Goal: Use online tool/utility: Utilize a website feature to perform a specific function

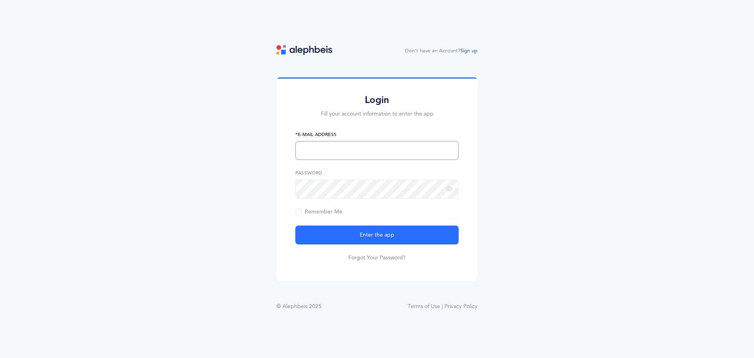
click at [378, 148] on input "text" at bounding box center [376, 150] width 163 height 19
type input "Rabbichaiton@dtalv.com"
click at [295, 225] on button "Enter the app" at bounding box center [376, 234] width 163 height 19
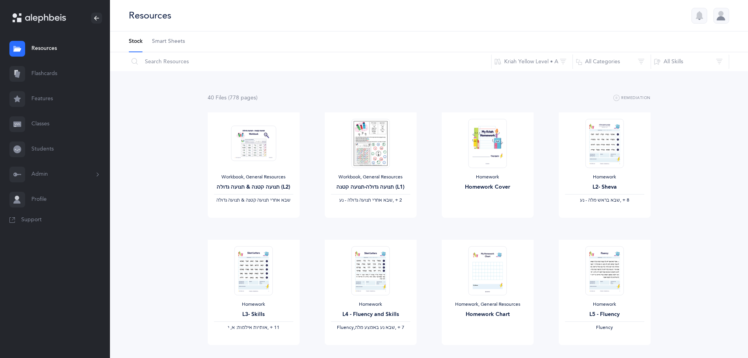
click at [51, 70] on link "Flashcards" at bounding box center [55, 73] width 110 height 25
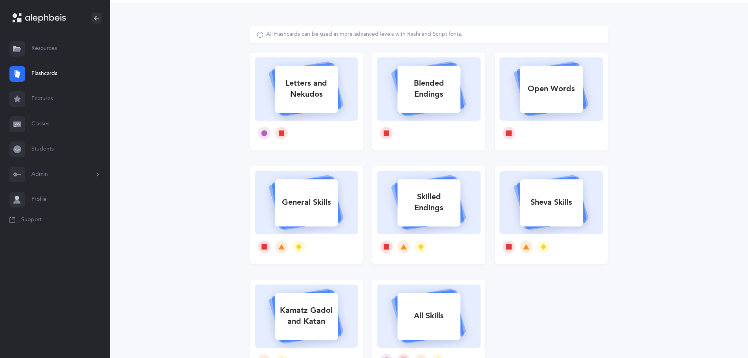
scroll to position [39, 0]
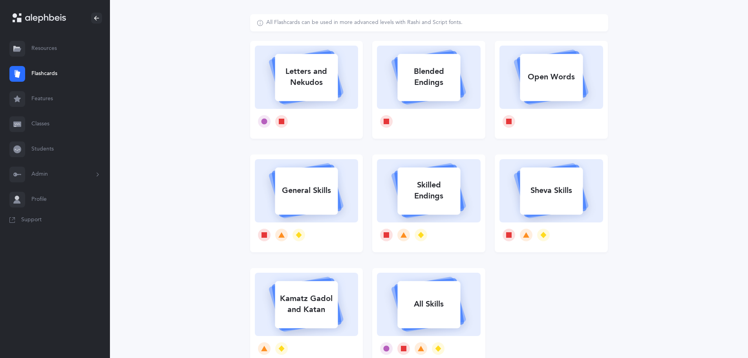
click at [436, 82] on div "Blended Endings" at bounding box center [428, 76] width 63 height 31
select select
select select "single"
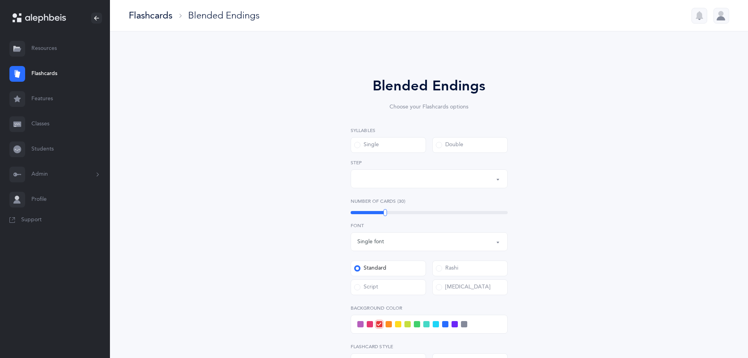
select select "28"
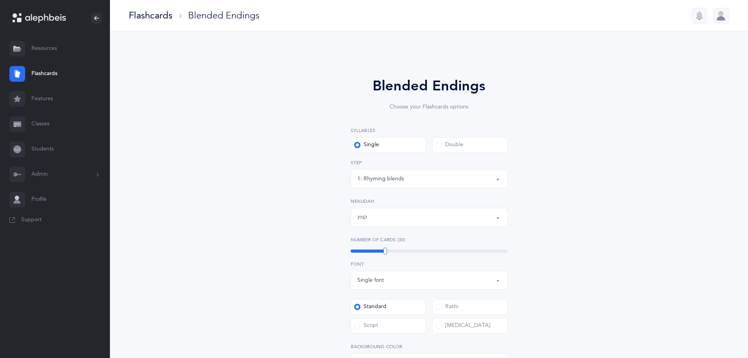
click at [153, 17] on div "Flashcards" at bounding box center [151, 15] width 44 height 13
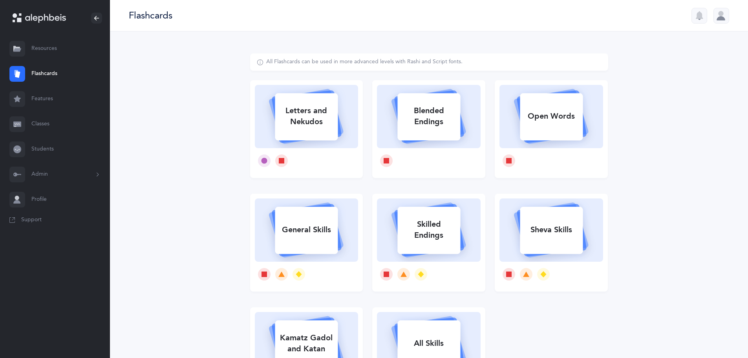
click at [564, 114] on div "Open Words" at bounding box center [551, 116] width 63 height 20
select select
select select "single"
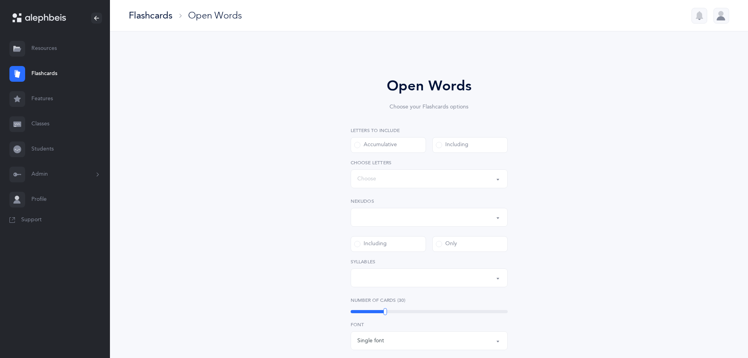
select select "all"
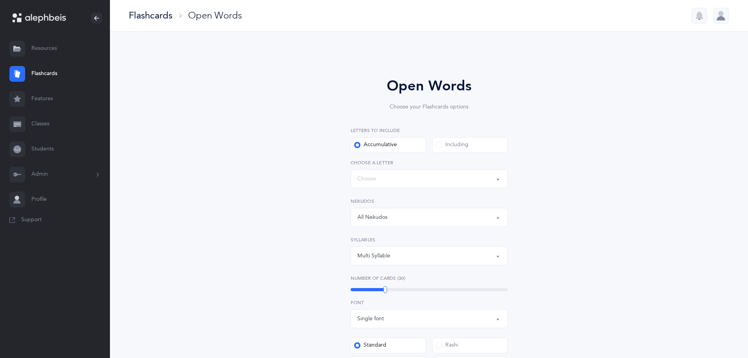
click at [376, 179] on div "Words up until: Choose" at bounding box center [429, 178] width 144 height 13
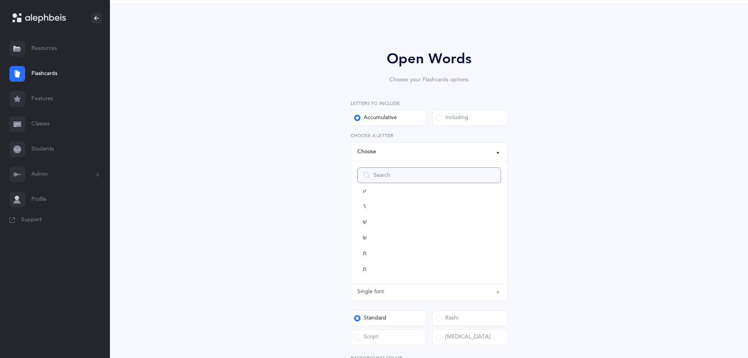
scroll to position [39, 0]
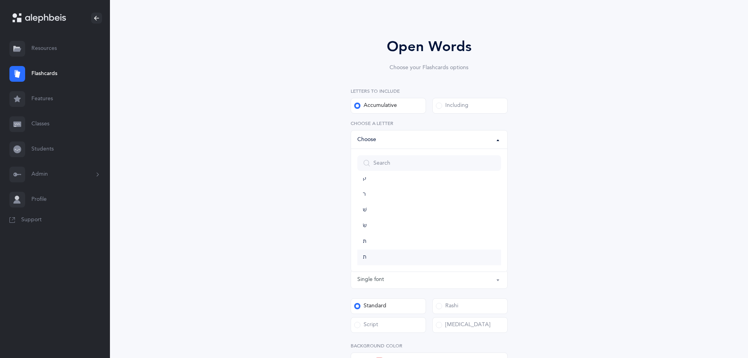
click at [396, 260] on link "ת" at bounding box center [429, 257] width 144 height 16
select select "27"
click at [287, 230] on div "Open Words Choose your Flashcards options Letters to include Accumulative Inclu…" at bounding box center [429, 260] width 358 height 493
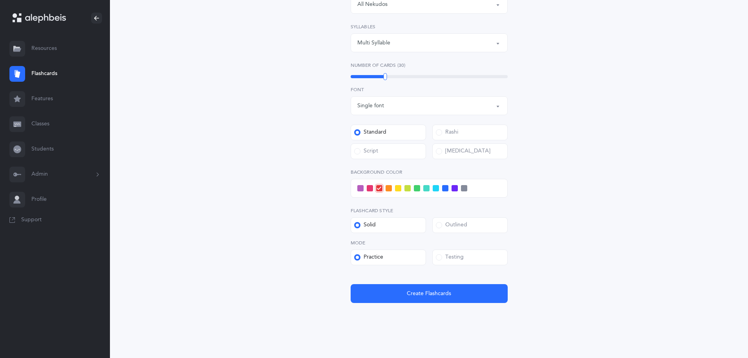
scroll to position [221, 0]
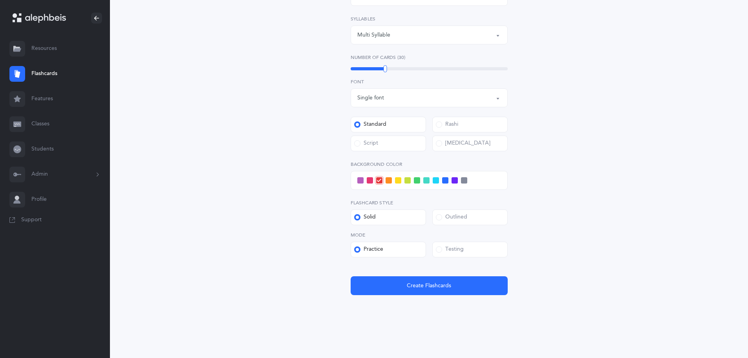
click at [445, 179] on span at bounding box center [445, 180] width 6 height 6
click at [0, 0] on input "checkbox" at bounding box center [0, 0] width 0 height 0
drag, startPoint x: 385, startPoint y: 68, endPoint x: 420, endPoint y: 68, distance: 35.3
click at [420, 68] on div at bounding box center [420, 68] width 4 height 7
click at [306, 110] on div "Open Words Choose your Flashcards options Letters to include Accumulative Inclu…" at bounding box center [429, 79] width 358 height 493
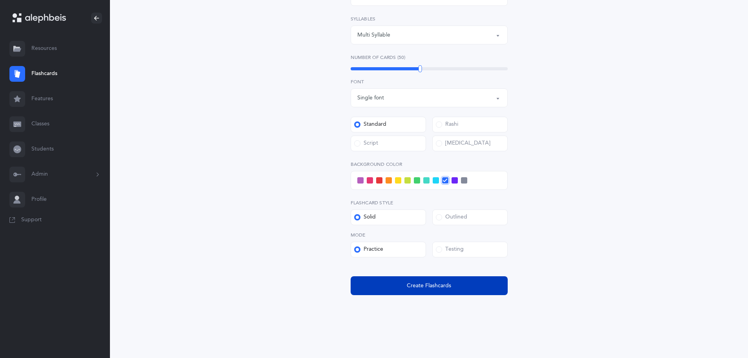
click at [424, 282] on span "Create Flashcards" at bounding box center [429, 285] width 44 height 8
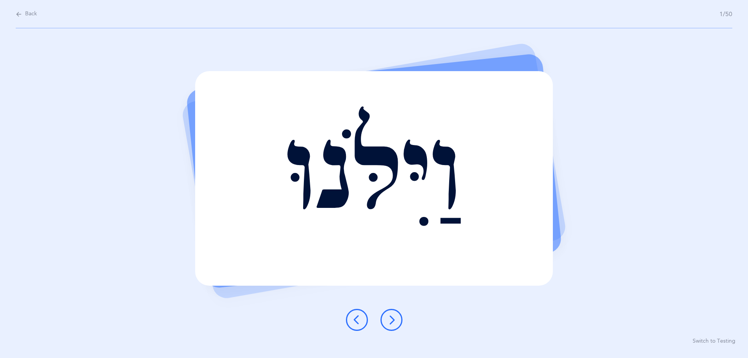
scroll to position [0, 0]
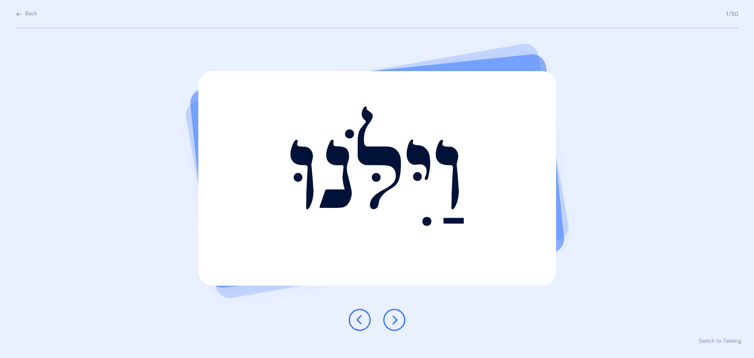
click at [394, 318] on icon at bounding box center [393, 319] width 9 height 9
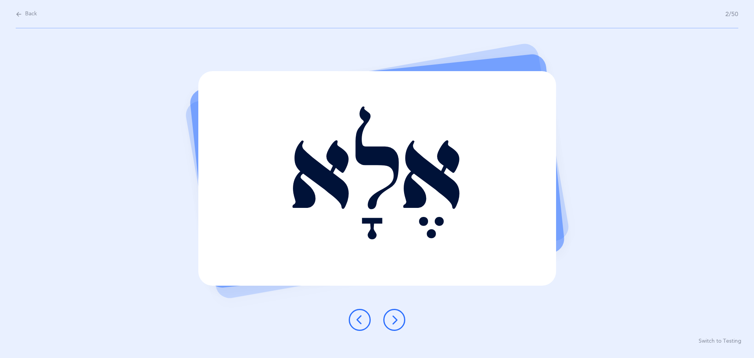
click at [393, 318] on icon at bounding box center [393, 319] width 9 height 9
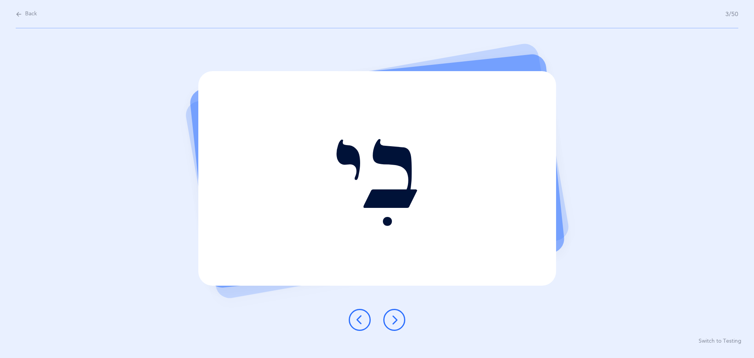
click at [393, 318] on icon at bounding box center [393, 319] width 9 height 9
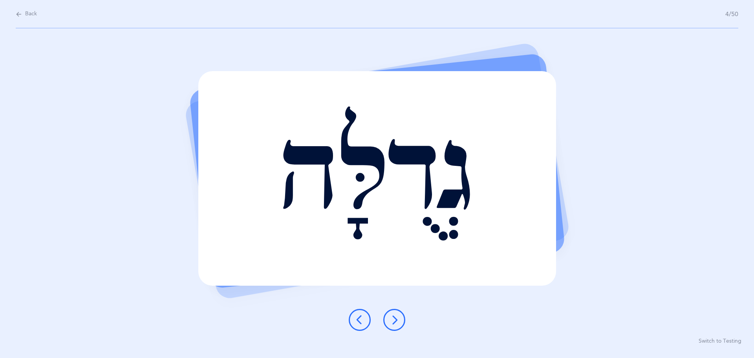
click at [399, 319] on button at bounding box center [394, 319] width 22 height 22
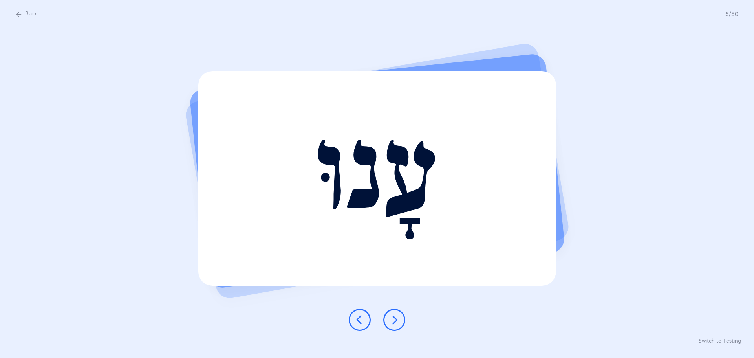
click at [396, 314] on button at bounding box center [394, 319] width 22 height 22
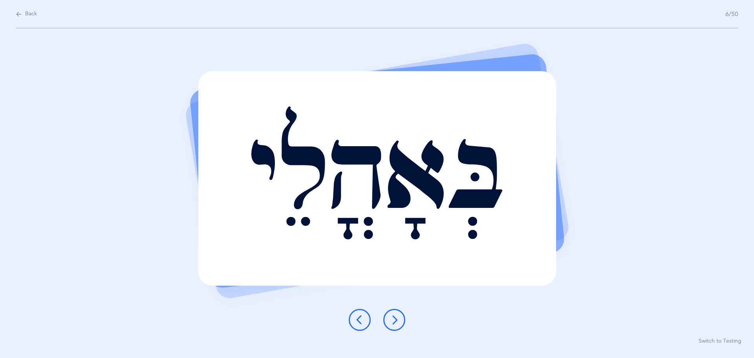
click at [394, 321] on icon at bounding box center [393, 319] width 9 height 9
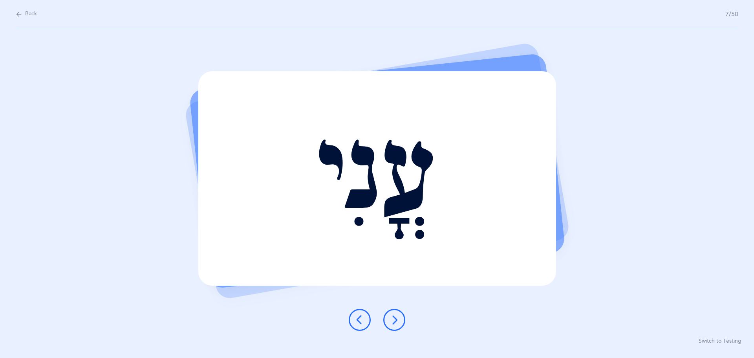
click at [395, 315] on icon at bounding box center [393, 319] width 9 height 9
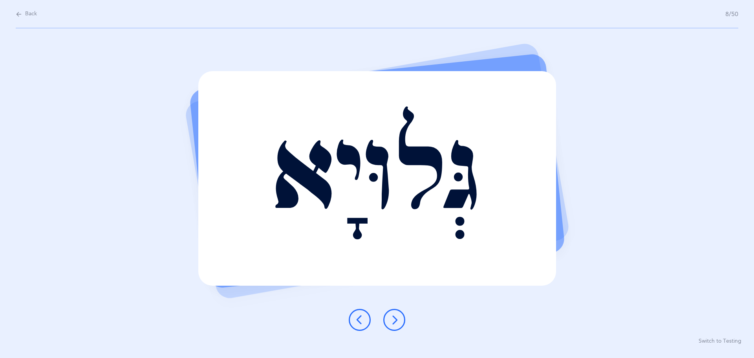
click at [395, 315] on icon at bounding box center [393, 319] width 9 height 9
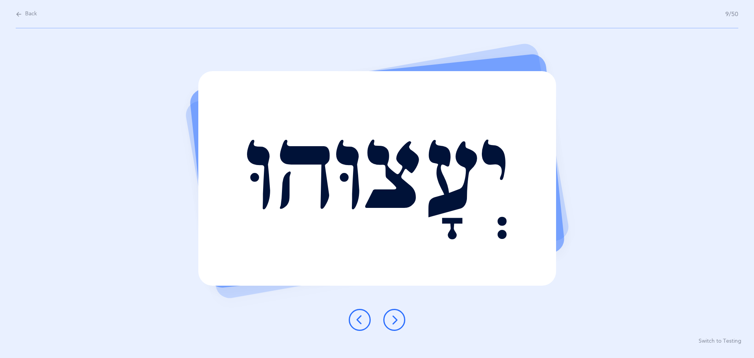
click at [396, 320] on icon at bounding box center [393, 319] width 9 height 9
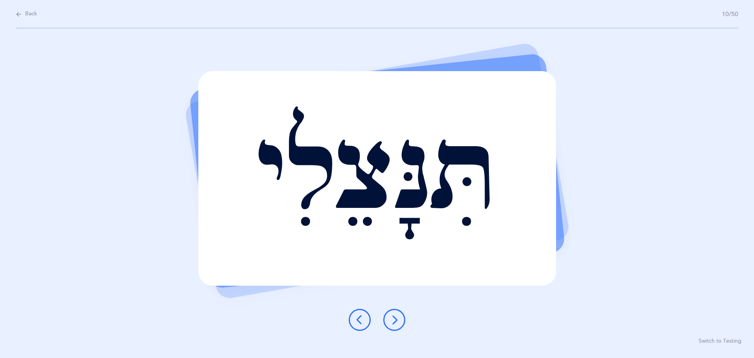
click at [396, 319] on icon at bounding box center [393, 319] width 9 height 9
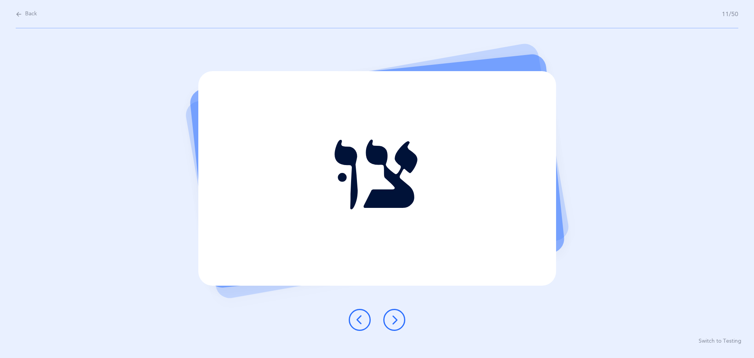
click at [396, 319] on icon at bounding box center [393, 319] width 9 height 9
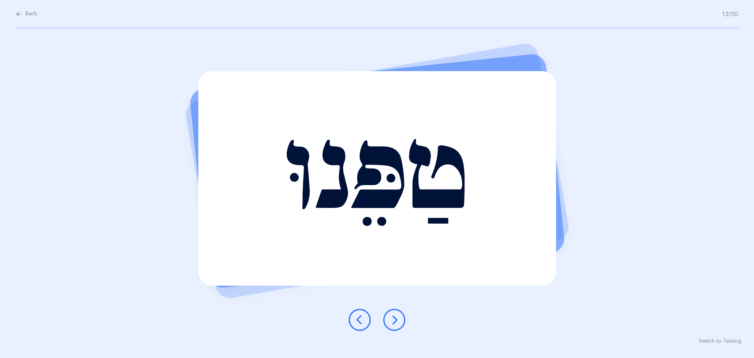
click at [396, 319] on icon at bounding box center [393, 319] width 9 height 9
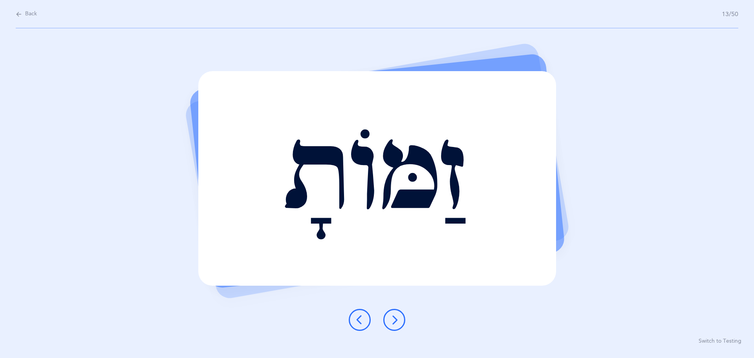
click at [396, 319] on icon at bounding box center [393, 319] width 9 height 9
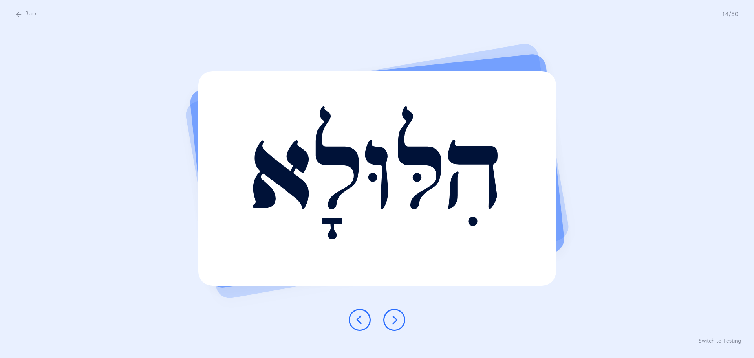
click at [396, 319] on icon at bounding box center [393, 319] width 9 height 9
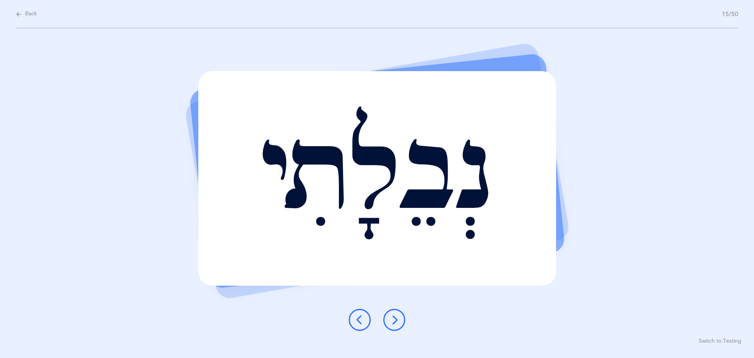
click at [396, 319] on icon at bounding box center [393, 319] width 9 height 9
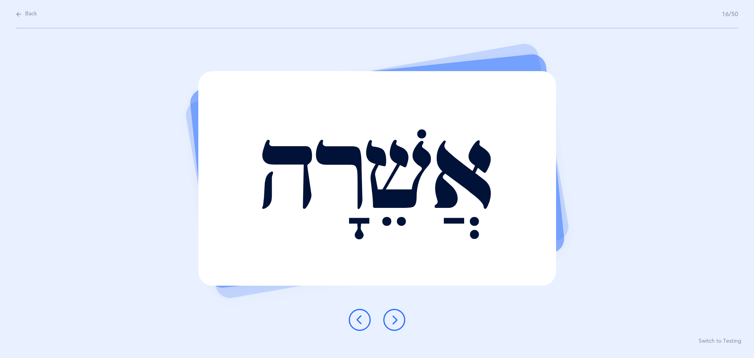
click at [396, 319] on icon at bounding box center [393, 319] width 9 height 9
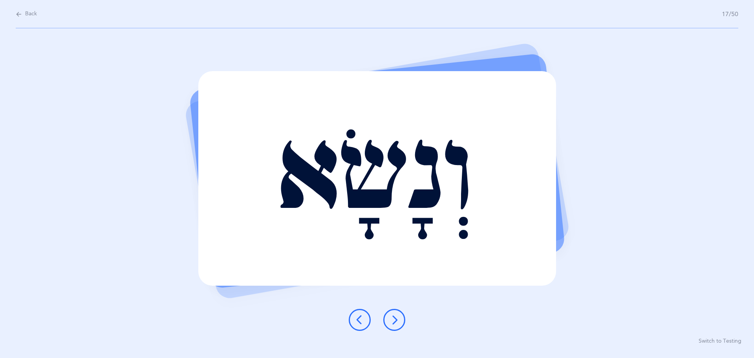
click at [363, 319] on icon at bounding box center [359, 319] width 9 height 9
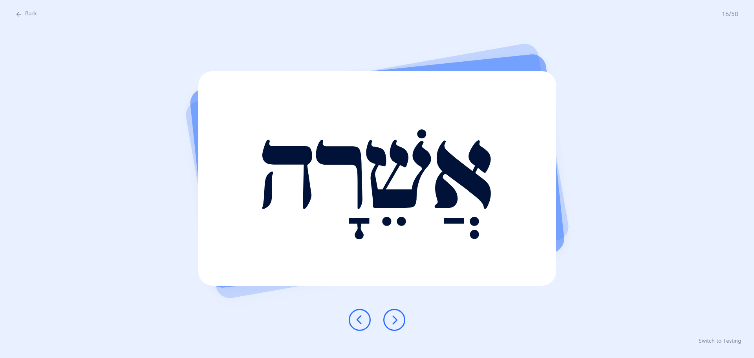
click at [393, 315] on icon at bounding box center [393, 319] width 9 height 9
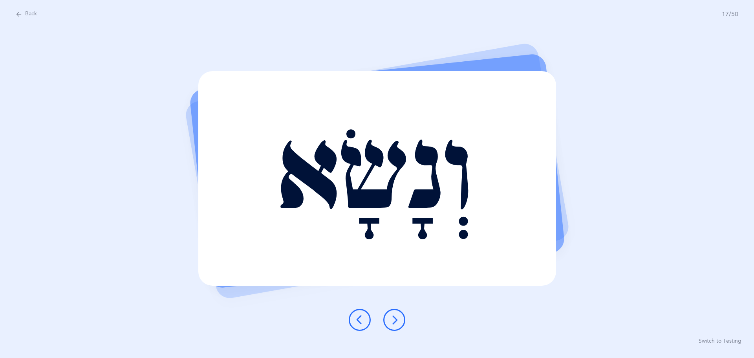
click at [393, 315] on icon at bounding box center [393, 319] width 9 height 9
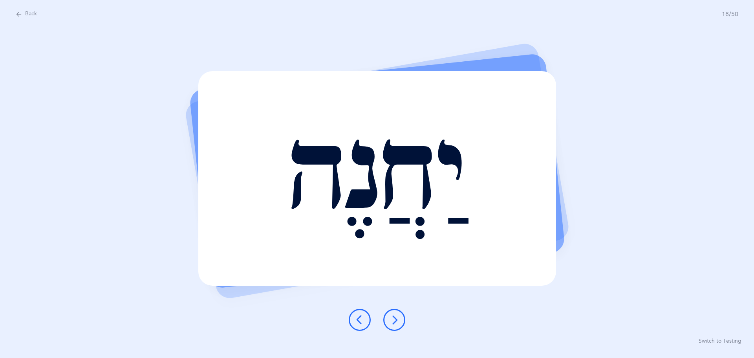
click at [393, 318] on icon at bounding box center [393, 319] width 9 height 9
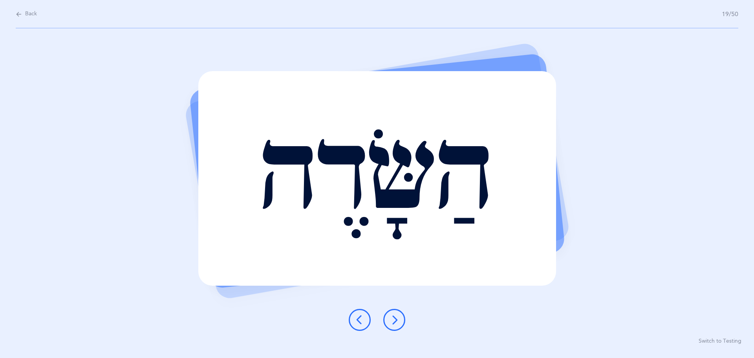
click at [393, 316] on icon at bounding box center [393, 319] width 9 height 9
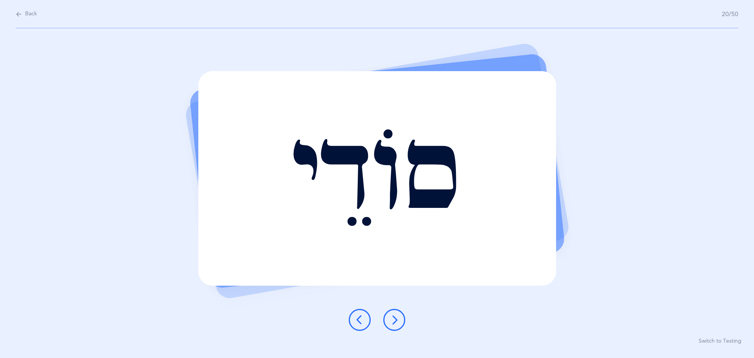
click at [383, 305] on div "סוֹדֵי Report incorrect word Switch to Testing" at bounding box center [377, 192] width 754 height 329
click at [395, 316] on icon at bounding box center [393, 319] width 9 height 9
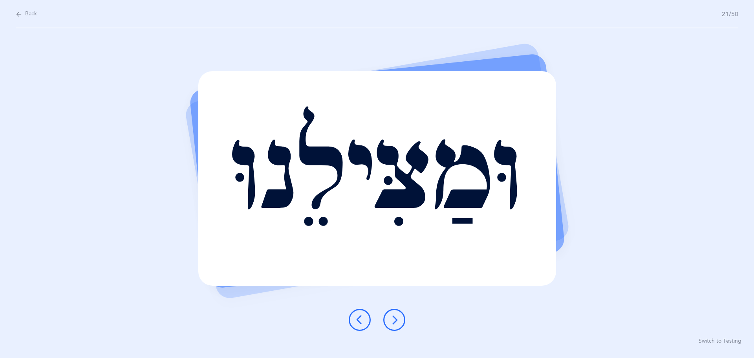
click at [395, 312] on button at bounding box center [394, 319] width 22 height 22
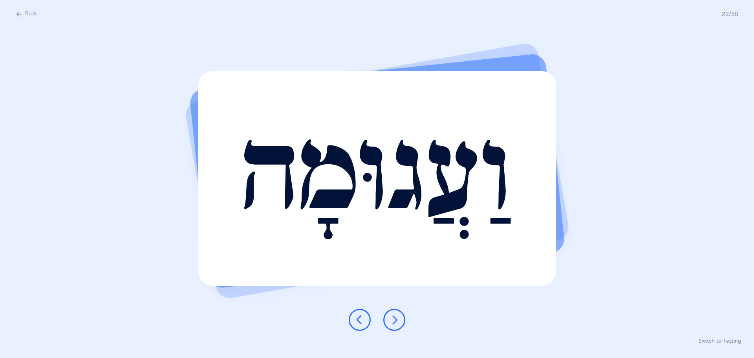
click at [395, 312] on button at bounding box center [394, 319] width 22 height 22
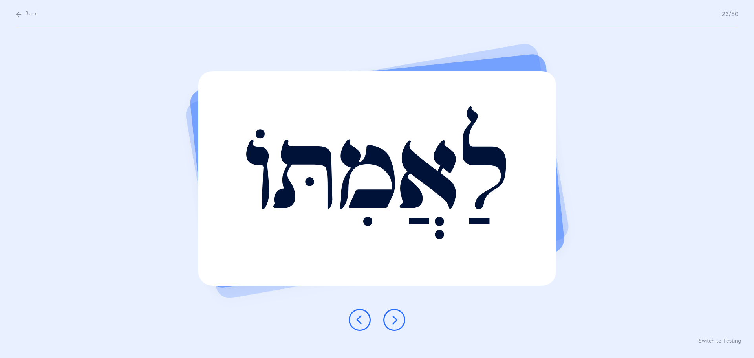
click at [399, 316] on button at bounding box center [394, 319] width 22 height 22
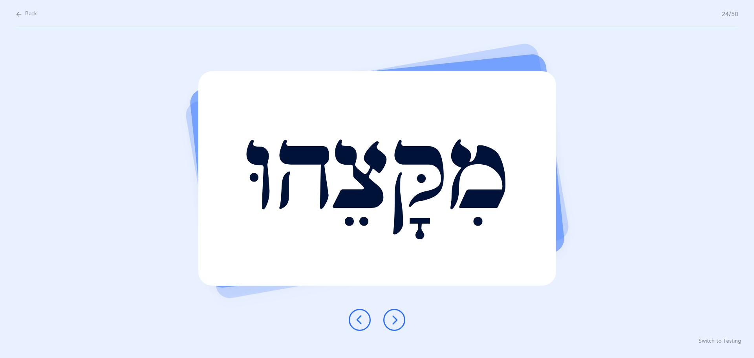
click at [396, 314] on button at bounding box center [394, 319] width 22 height 22
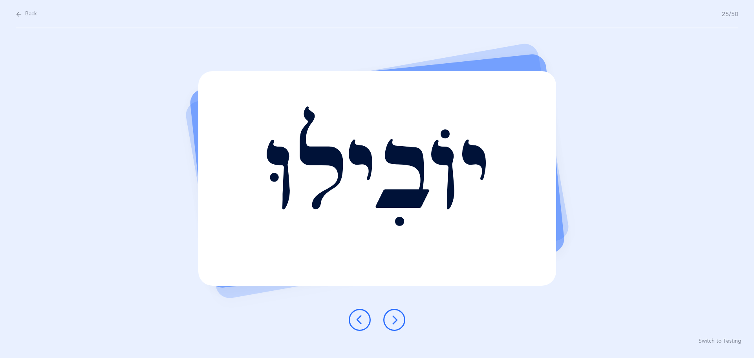
click at [397, 316] on icon at bounding box center [393, 319] width 9 height 9
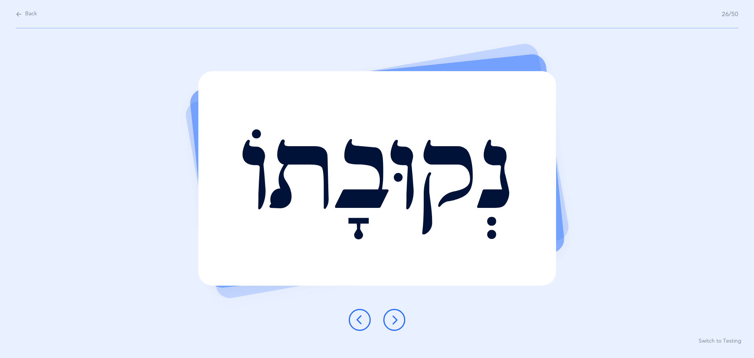
click at [397, 316] on icon at bounding box center [393, 319] width 9 height 9
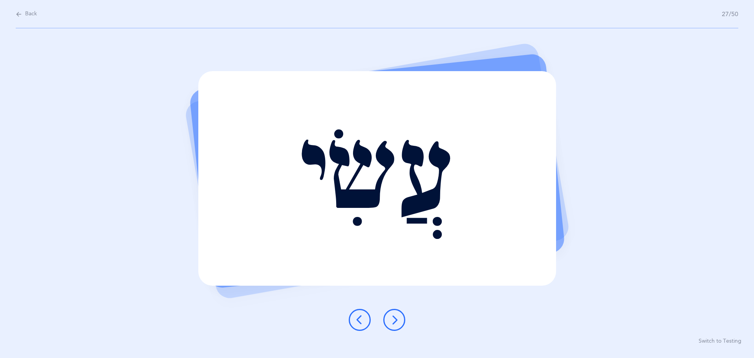
click at [393, 317] on icon at bounding box center [393, 319] width 9 height 9
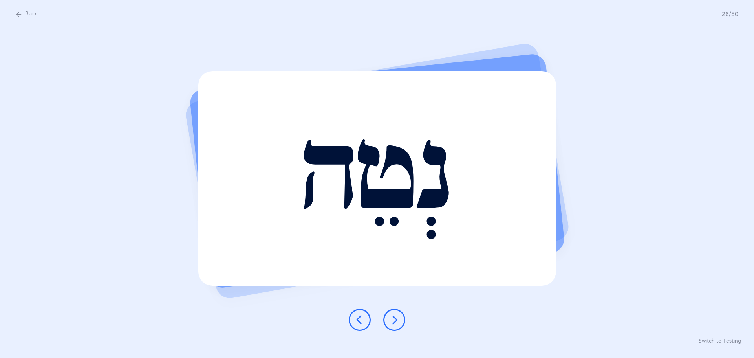
click at [393, 317] on icon at bounding box center [393, 319] width 9 height 9
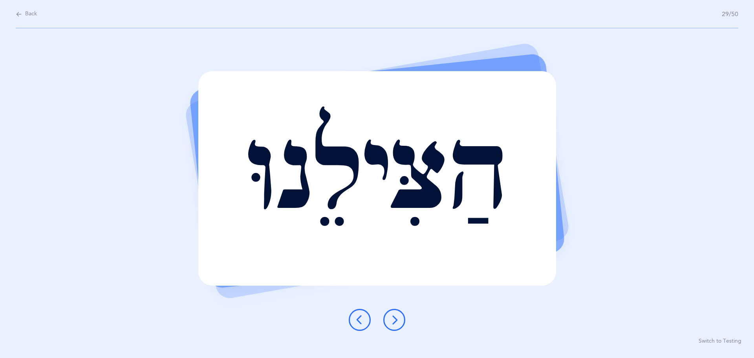
click at [393, 317] on icon at bounding box center [393, 319] width 9 height 9
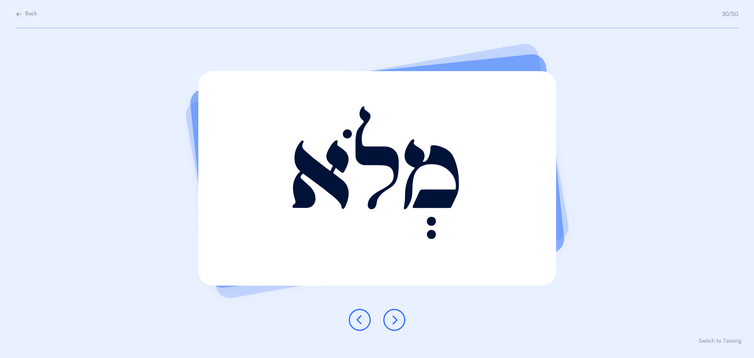
click at [393, 317] on icon at bounding box center [393, 319] width 9 height 9
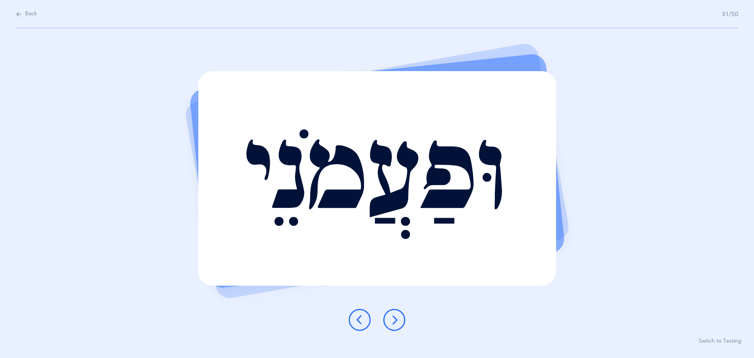
click at [393, 319] on icon at bounding box center [393, 319] width 9 height 9
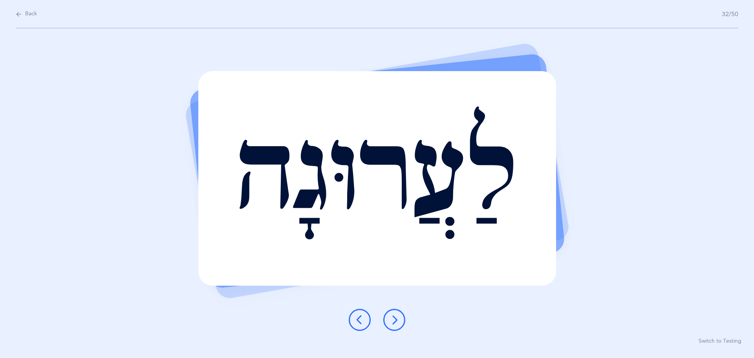
click at [395, 315] on icon at bounding box center [393, 319] width 9 height 9
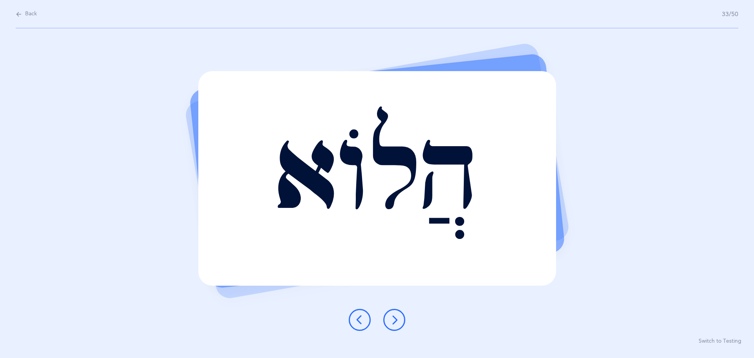
click at [391, 321] on icon at bounding box center [393, 319] width 9 height 9
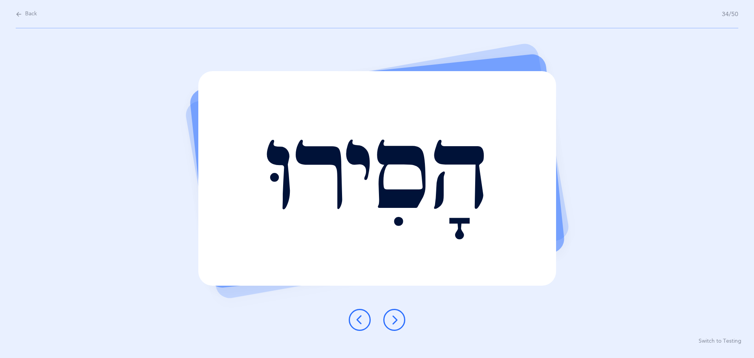
click at [392, 316] on icon at bounding box center [393, 319] width 9 height 9
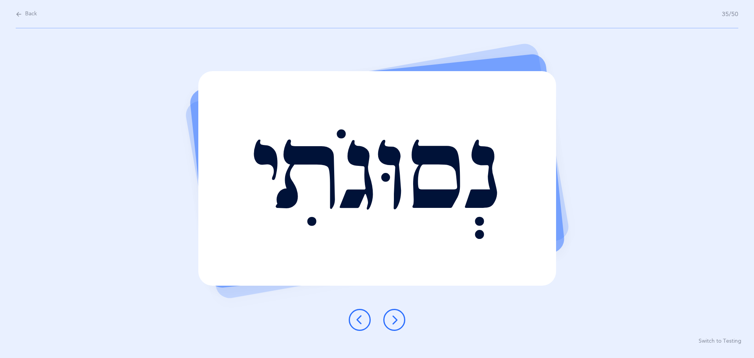
click at [393, 316] on icon at bounding box center [393, 319] width 9 height 9
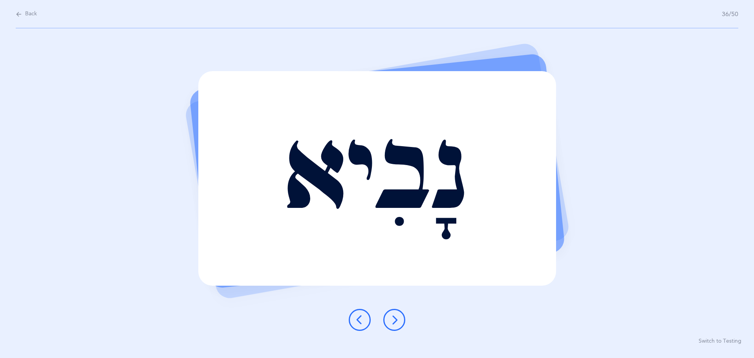
click at [393, 319] on icon at bounding box center [393, 319] width 9 height 9
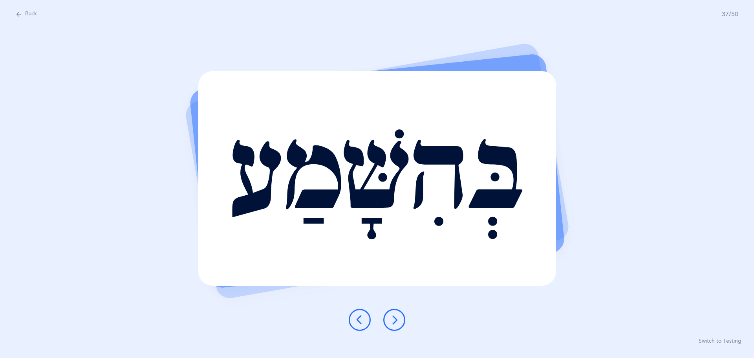
click at [390, 320] on icon at bounding box center [393, 319] width 9 height 9
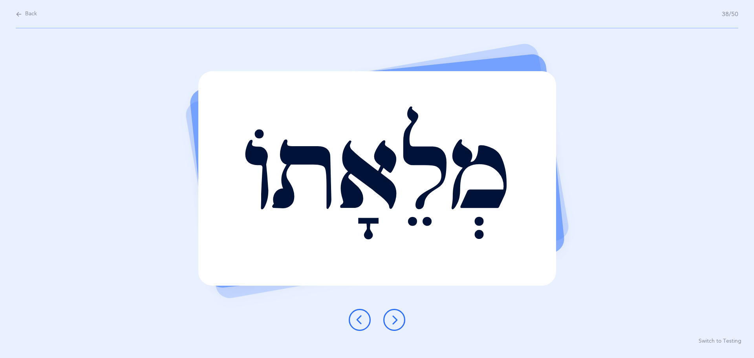
click at [392, 314] on button at bounding box center [394, 319] width 22 height 22
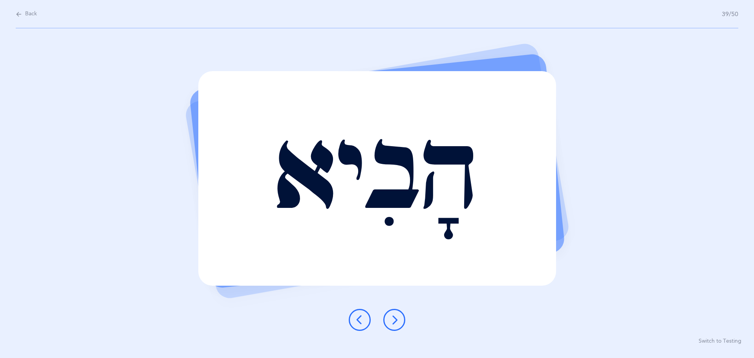
click at [394, 317] on icon at bounding box center [393, 319] width 9 height 9
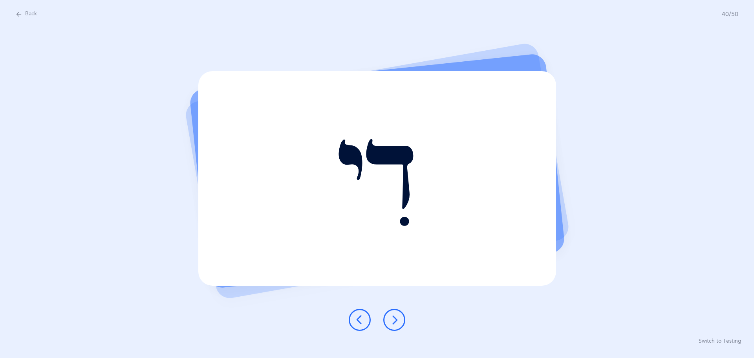
click at [396, 309] on button at bounding box center [394, 319] width 22 height 22
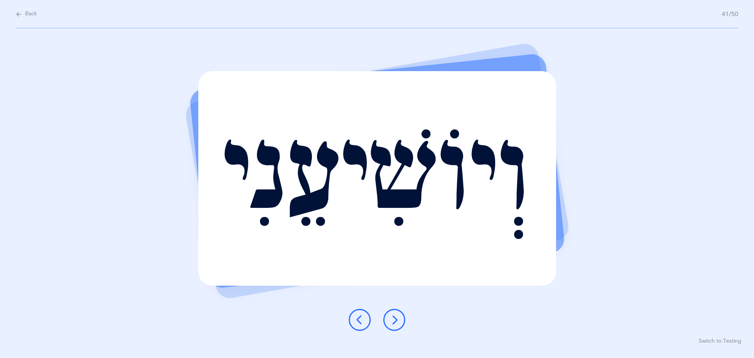
click at [392, 318] on icon at bounding box center [393, 319] width 9 height 9
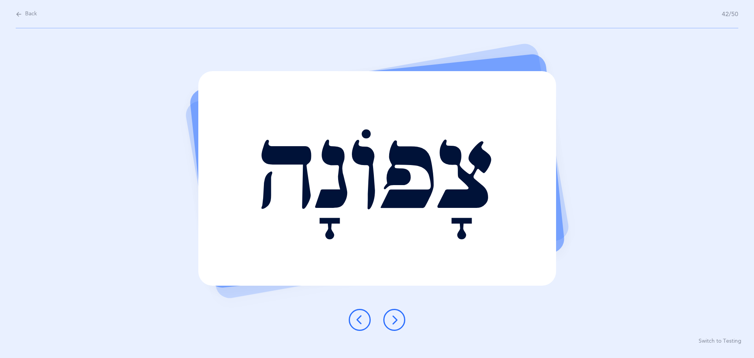
click at [394, 320] on icon at bounding box center [393, 319] width 9 height 9
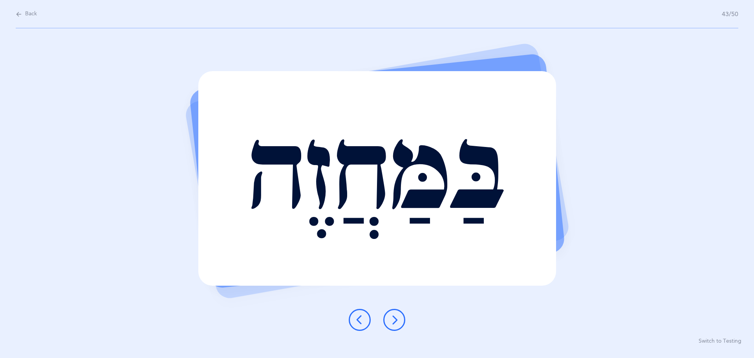
click at [391, 320] on icon at bounding box center [393, 319] width 9 height 9
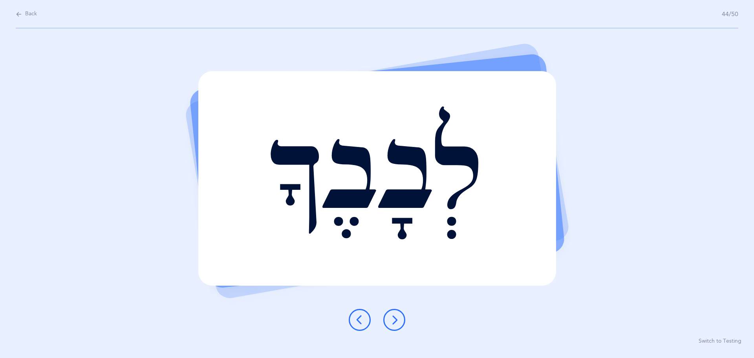
click at [393, 320] on icon at bounding box center [393, 319] width 9 height 9
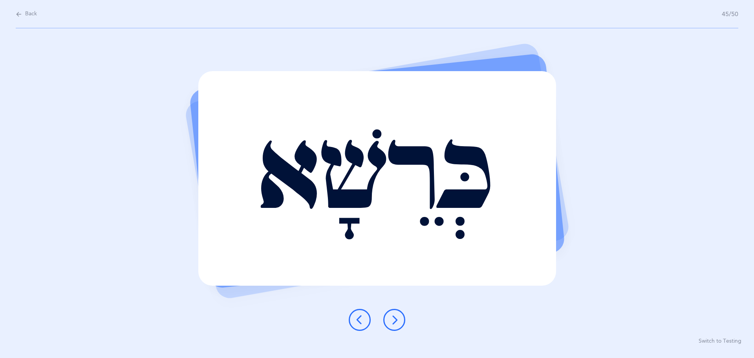
click at [382, 312] on div at bounding box center [376, 319] width 69 height 22
click at [399, 316] on button at bounding box center [394, 319] width 22 height 22
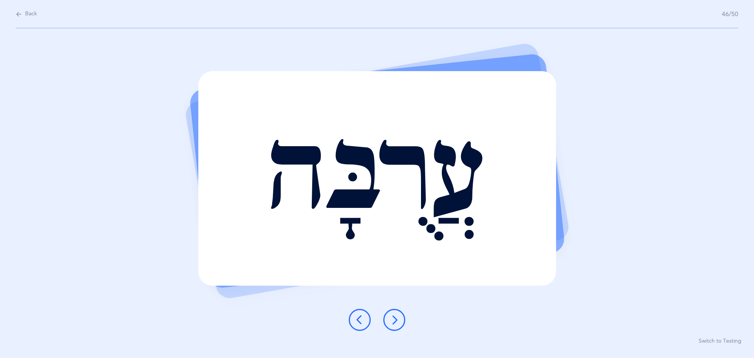
click at [401, 316] on button at bounding box center [394, 319] width 22 height 22
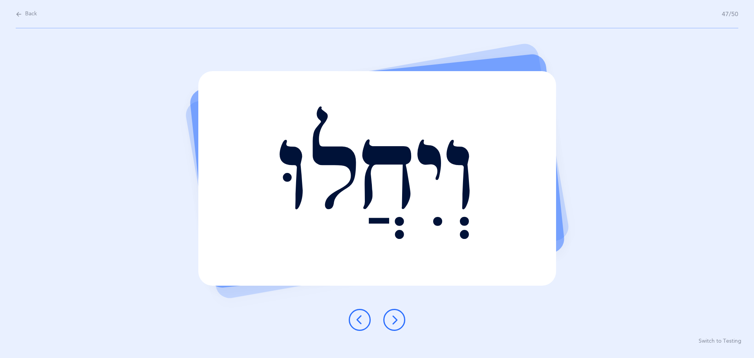
click at [401, 316] on button at bounding box center [394, 319] width 22 height 22
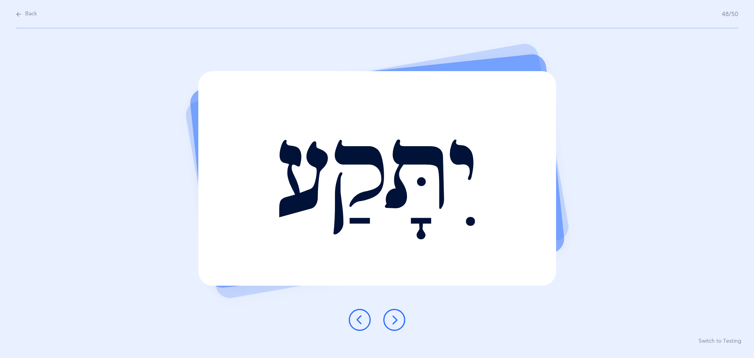
click at [398, 320] on icon at bounding box center [393, 319] width 9 height 9
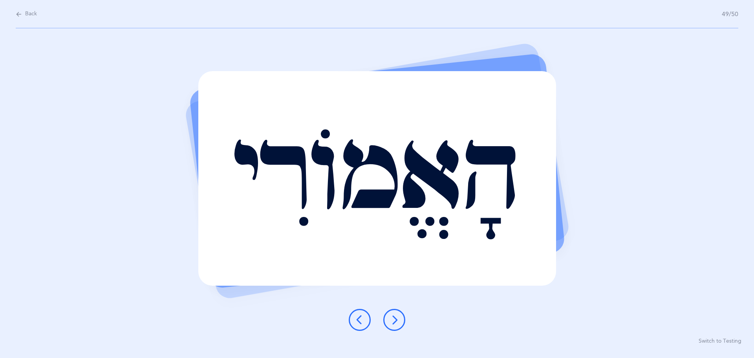
click at [392, 319] on icon at bounding box center [393, 319] width 9 height 9
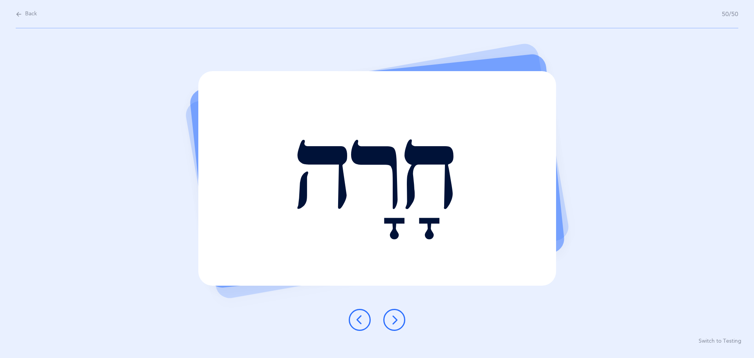
click at [392, 319] on icon at bounding box center [393, 319] width 9 height 9
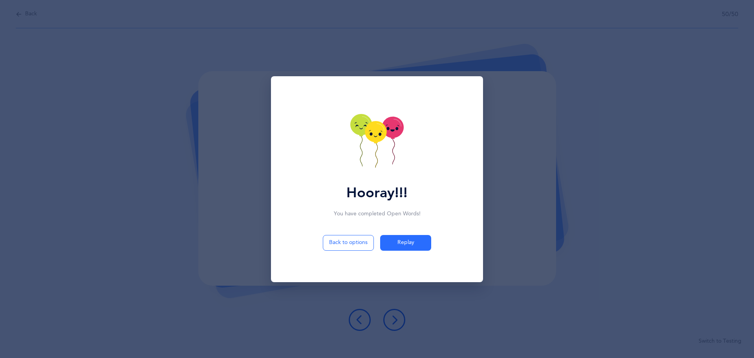
click at [378, 139] on icon at bounding box center [376, 131] width 22 height 21
click at [380, 140] on icon at bounding box center [376, 131] width 22 height 21
click at [385, 151] on icon at bounding box center [376, 142] width 53 height 56
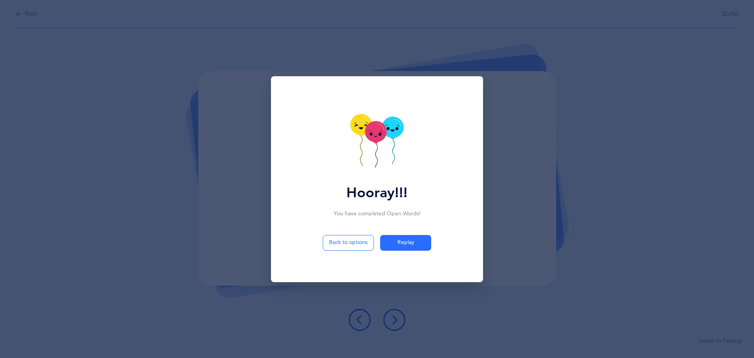
click at [385, 151] on icon at bounding box center [376, 142] width 53 height 56
click at [343, 243] on button "Back to options" at bounding box center [348, 243] width 51 height 16
select select "27"
select select "single"
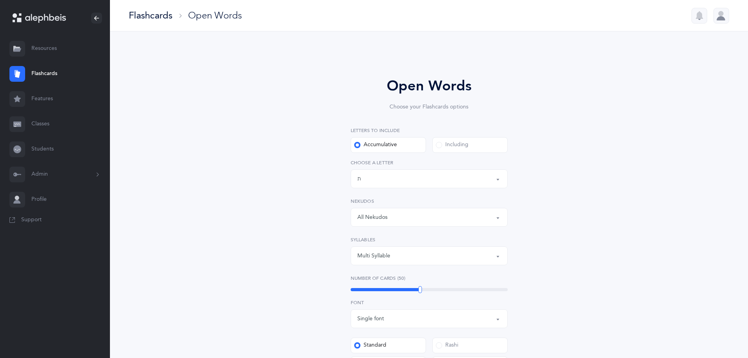
click at [157, 17] on div "Flashcards" at bounding box center [151, 15] width 44 height 13
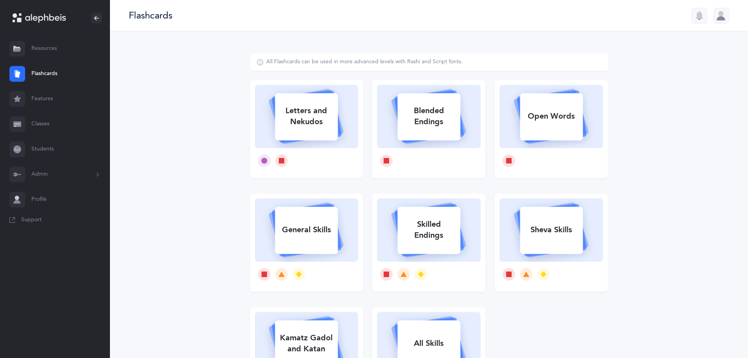
click at [307, 224] on div "General Skills" at bounding box center [306, 229] width 63 height 20
select select "single"
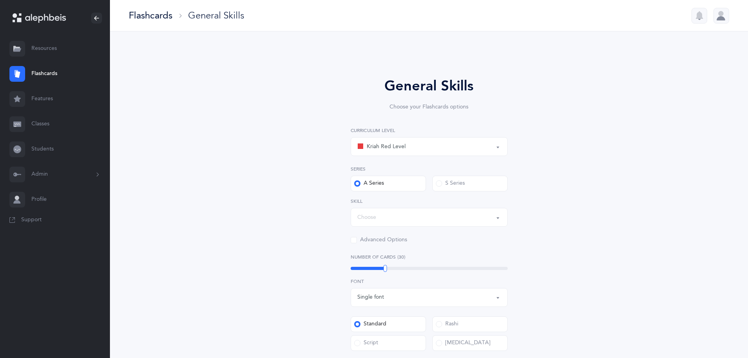
select select "Silent Letters"
select select
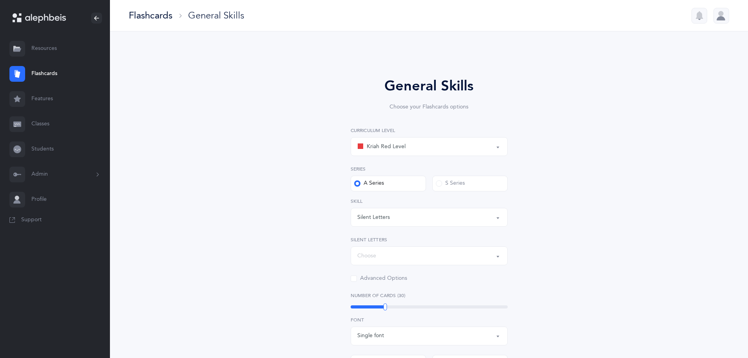
click at [500, 143] on button "Kriah Red Level" at bounding box center [428, 146] width 157 height 19
click at [420, 186] on link "Kriah Orange Level" at bounding box center [429, 186] width 144 height 16
select select "4"
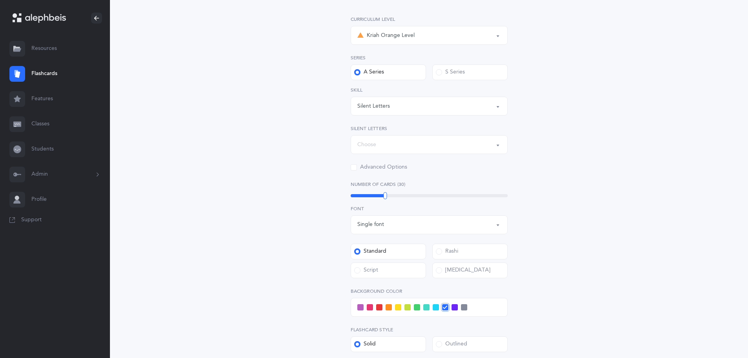
scroll to position [118, 0]
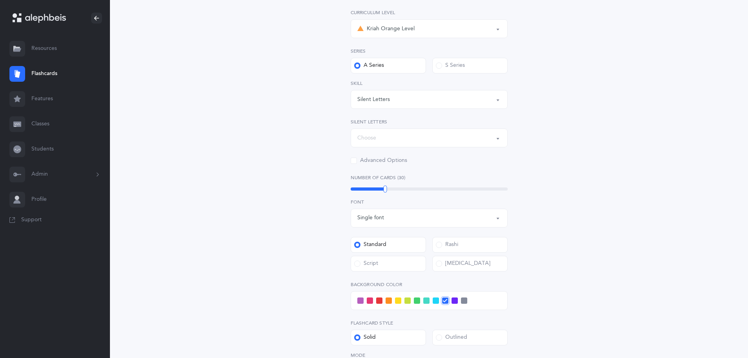
click at [497, 99] on button "Silent Letters" at bounding box center [428, 99] width 157 height 19
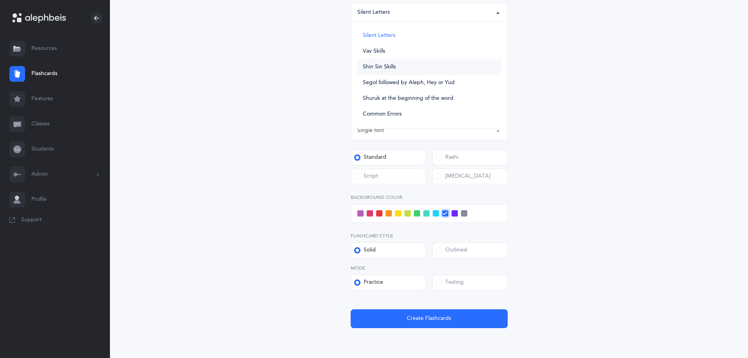
scroll to position [157, 0]
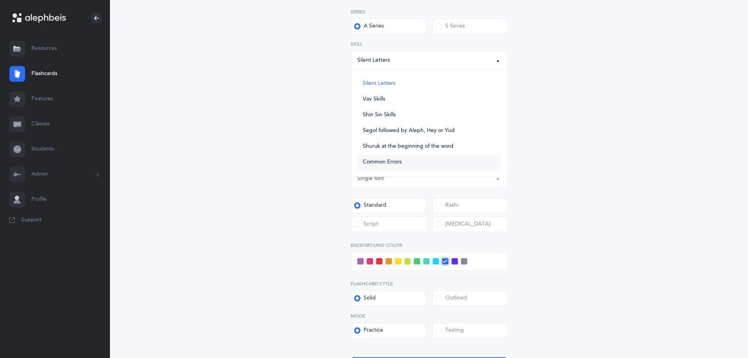
click at [391, 162] on span "Common Errors" at bounding box center [382, 162] width 39 height 7
select select "Common Errors"
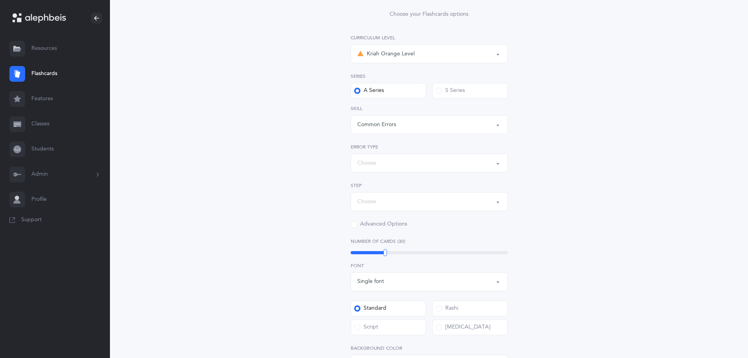
scroll to position [78, 0]
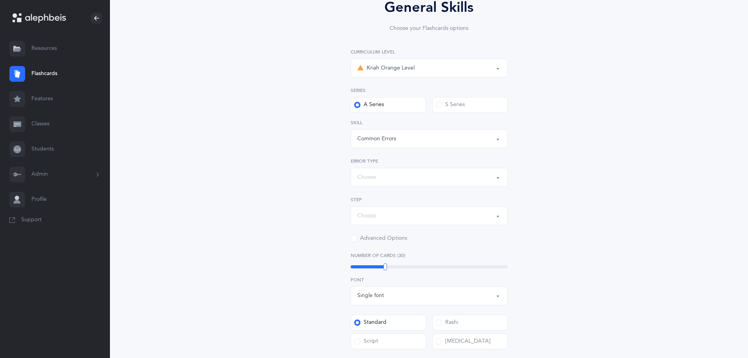
click at [495, 176] on button "Choose" at bounding box center [428, 177] width 157 height 19
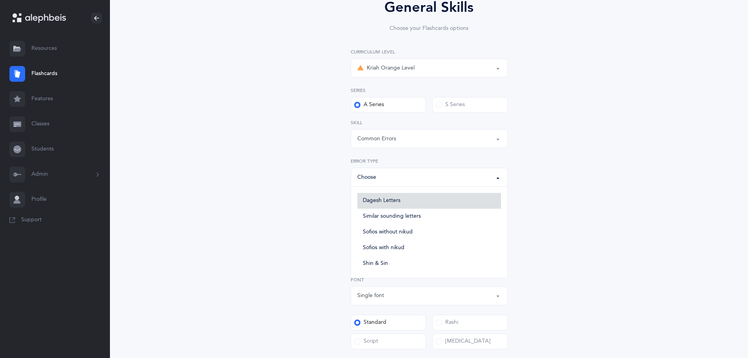
click at [407, 198] on link "Dagesh Letters" at bounding box center [429, 201] width 144 height 16
select select "Dagesh Letters"
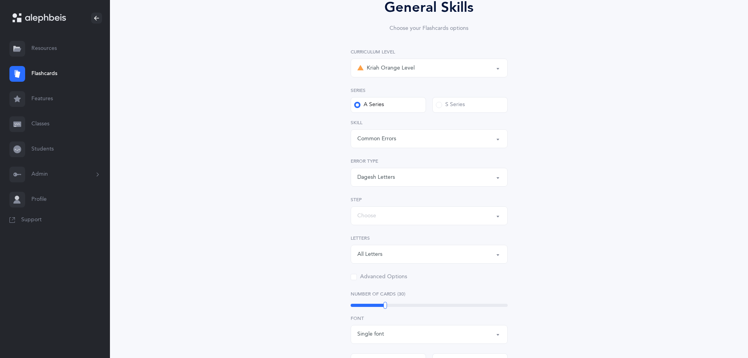
click at [369, 219] on div "Choose" at bounding box center [366, 216] width 19 height 8
click at [397, 269] on span "Step 3: Skilled words" at bounding box center [389, 270] width 52 height 7
select select "Skilled words"
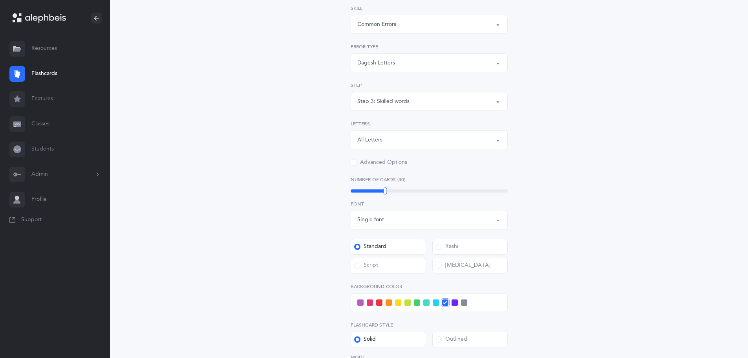
scroll to position [196, 0]
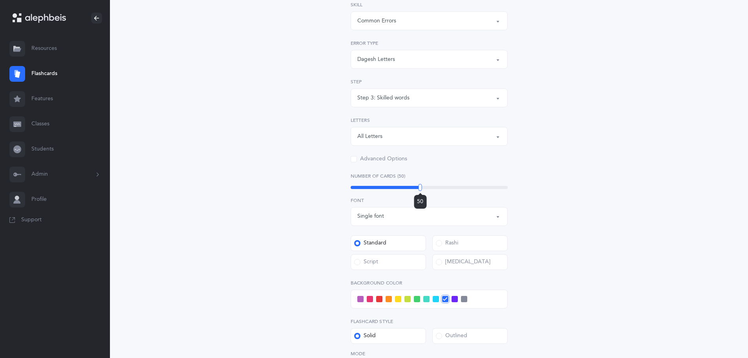
drag, startPoint x: 385, startPoint y: 188, endPoint x: 420, endPoint y: 191, distance: 35.0
click at [420, 191] on div "50" at bounding box center [420, 187] width 4 height 7
click at [325, 228] on div "General Skills Choose your Flashcards options Kriah Red Level Kriah Orange Leve…" at bounding box center [429, 151] width 358 height 588
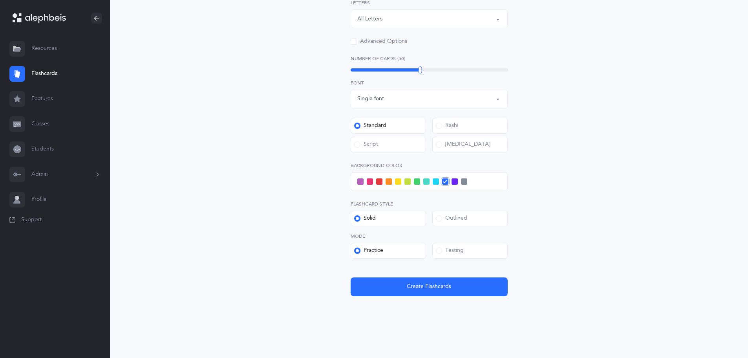
scroll to position [314, 0]
click at [454, 182] on span at bounding box center [454, 181] width 6 height 6
click at [0, 0] on input "checkbox" at bounding box center [0, 0] width 0 height 0
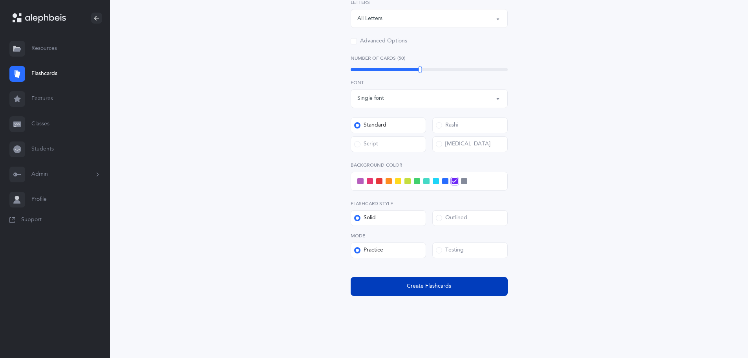
click at [408, 286] on span "Create Flashcards" at bounding box center [429, 286] width 44 height 8
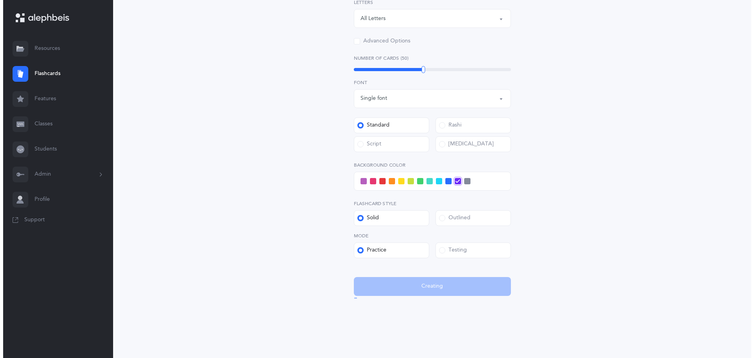
scroll to position [0, 0]
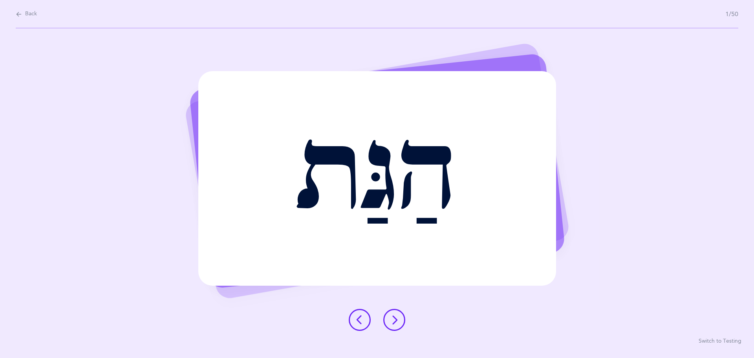
click at [393, 319] on icon at bounding box center [393, 319] width 9 height 9
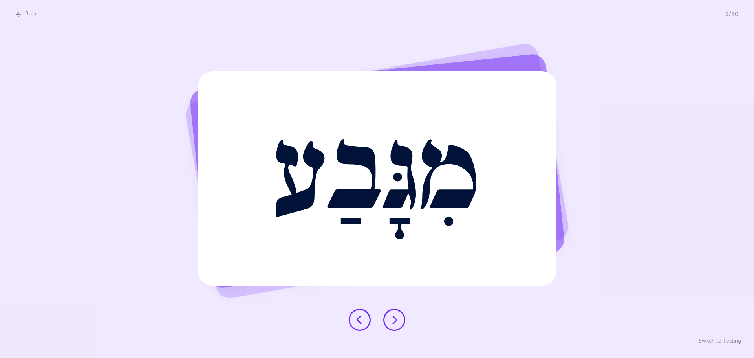
click at [393, 319] on icon at bounding box center [393, 319] width 9 height 9
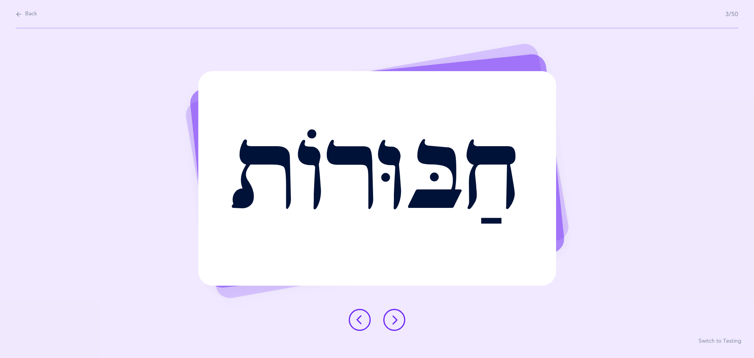
click at [393, 319] on icon at bounding box center [393, 319] width 9 height 9
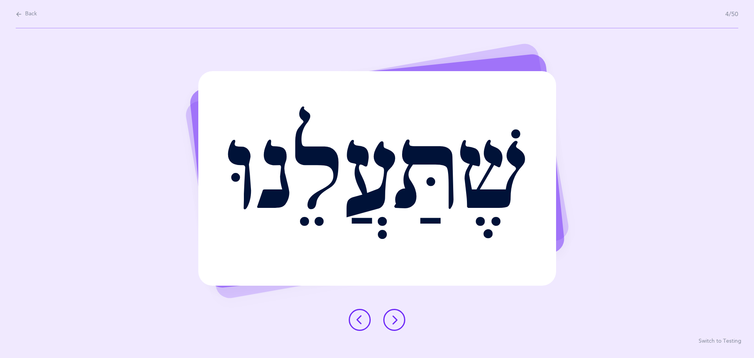
click at [398, 319] on icon at bounding box center [393, 319] width 9 height 9
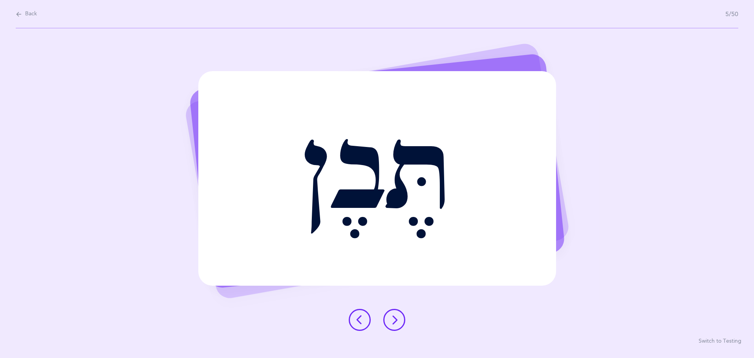
click at [397, 315] on icon at bounding box center [393, 319] width 9 height 9
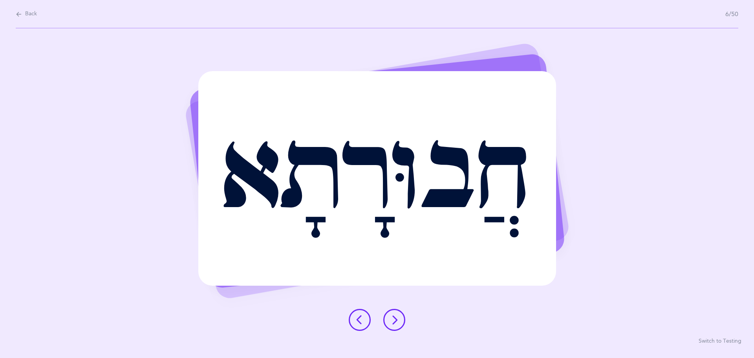
click at [398, 316] on icon at bounding box center [393, 319] width 9 height 9
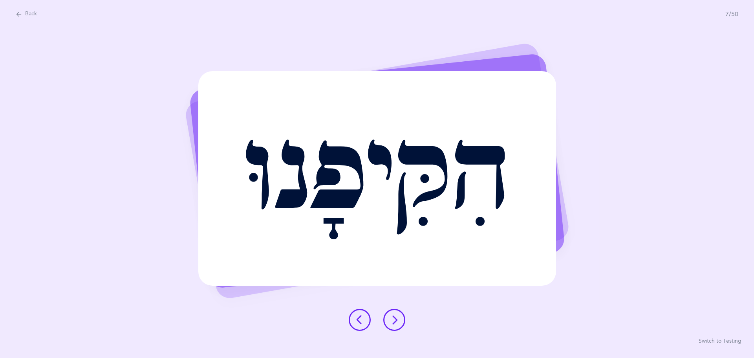
click at [398, 316] on icon at bounding box center [393, 319] width 9 height 9
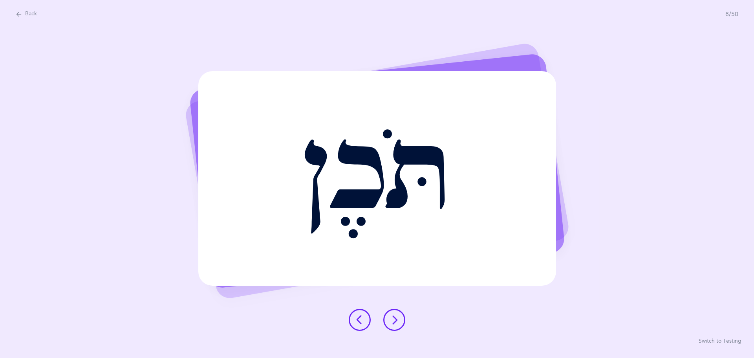
click at [398, 316] on icon at bounding box center [393, 319] width 9 height 9
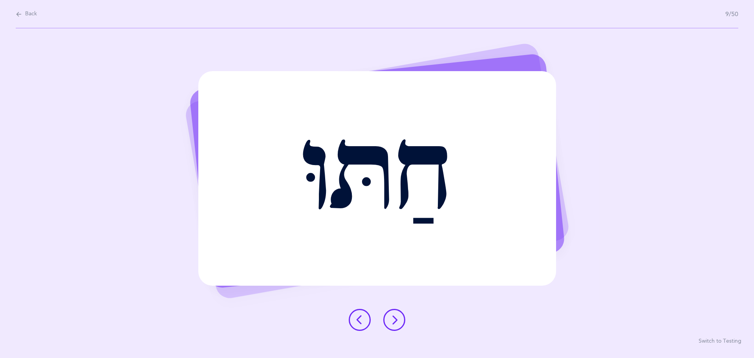
click at [398, 316] on icon at bounding box center [393, 319] width 9 height 9
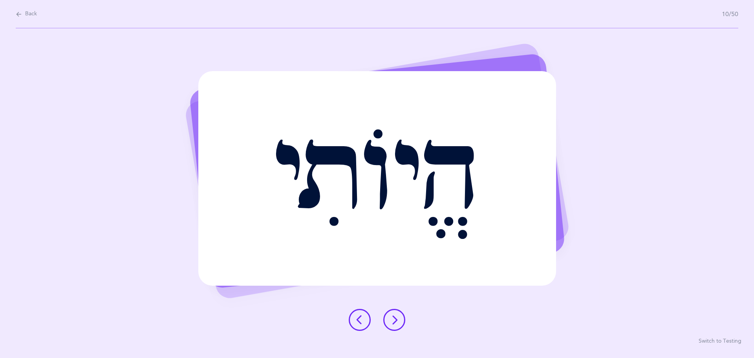
click at [392, 319] on icon at bounding box center [393, 319] width 9 height 9
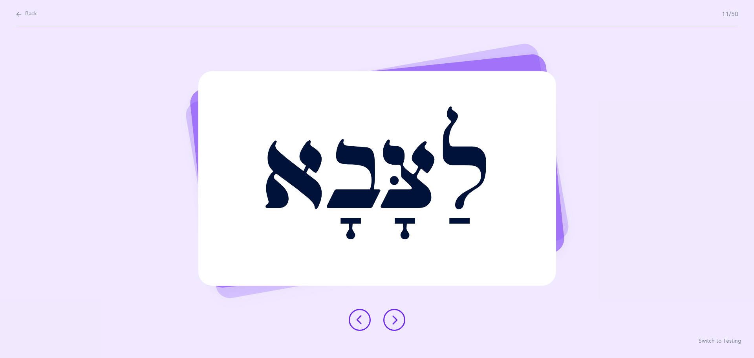
click at [394, 317] on icon at bounding box center [393, 319] width 9 height 9
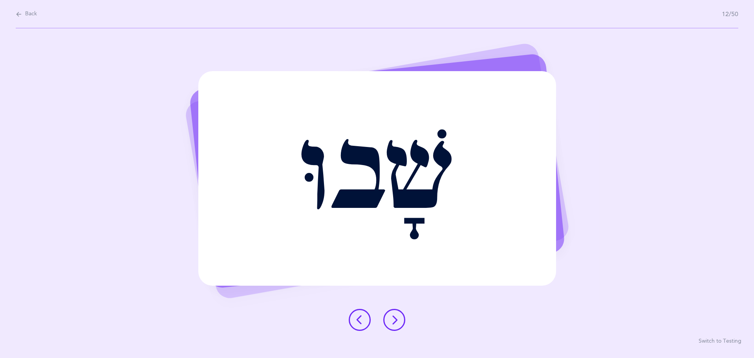
click at [394, 317] on icon at bounding box center [393, 319] width 9 height 9
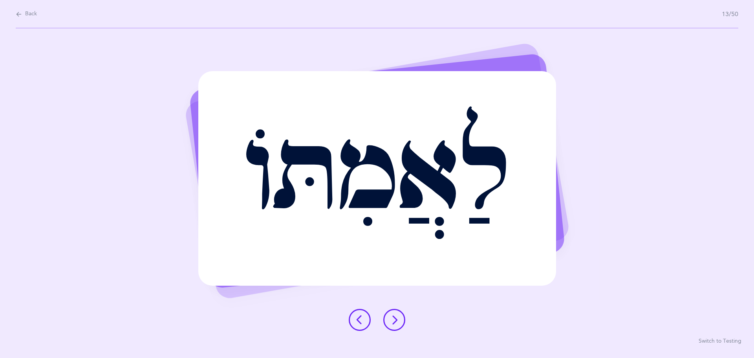
click at [396, 318] on icon at bounding box center [393, 319] width 9 height 9
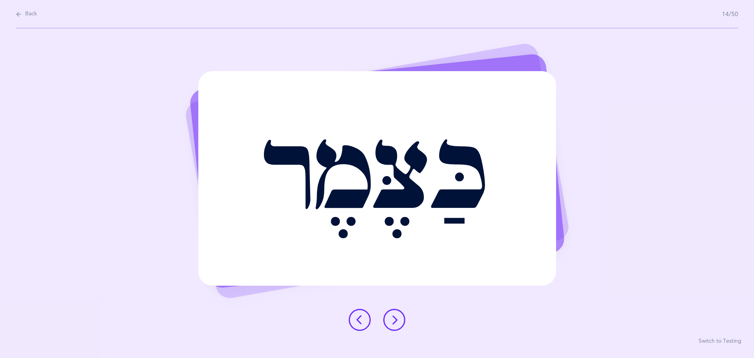
click at [398, 317] on icon at bounding box center [393, 319] width 9 height 9
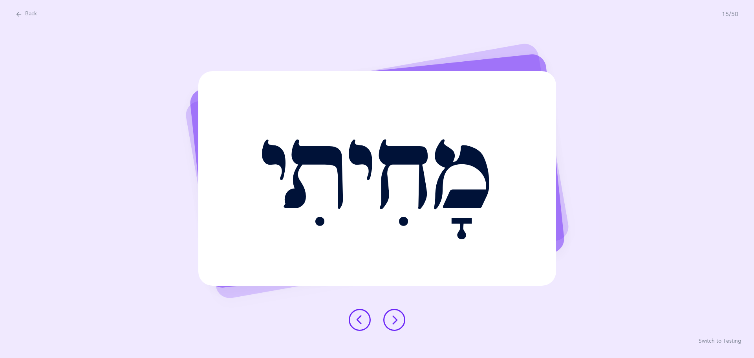
click at [398, 317] on icon at bounding box center [393, 319] width 9 height 9
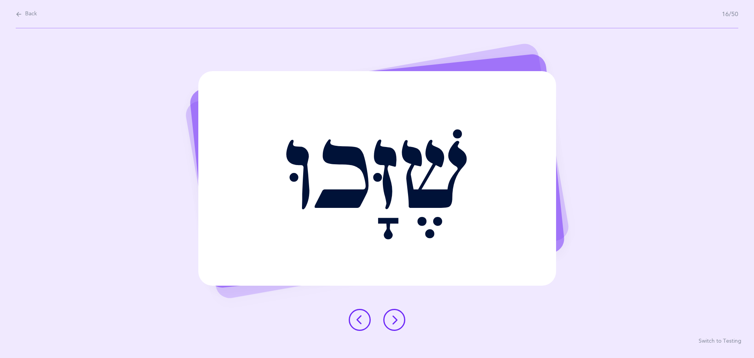
click at [398, 317] on icon at bounding box center [393, 319] width 9 height 9
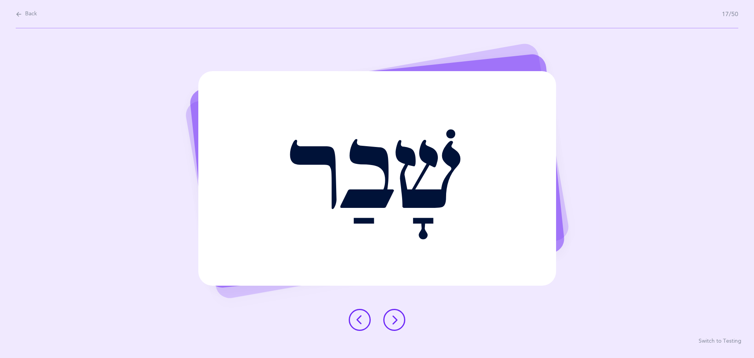
click at [394, 316] on icon at bounding box center [393, 319] width 9 height 9
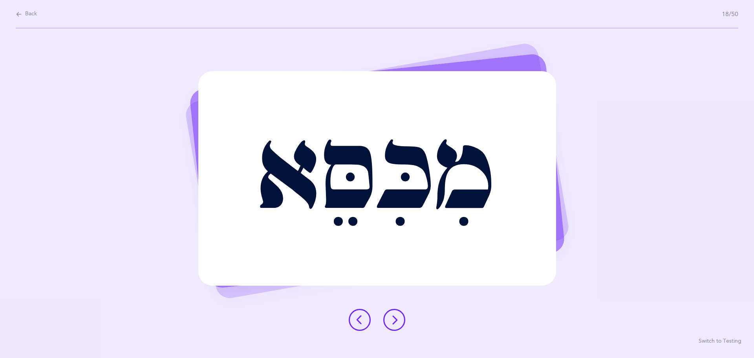
click at [389, 315] on icon at bounding box center [393, 319] width 9 height 9
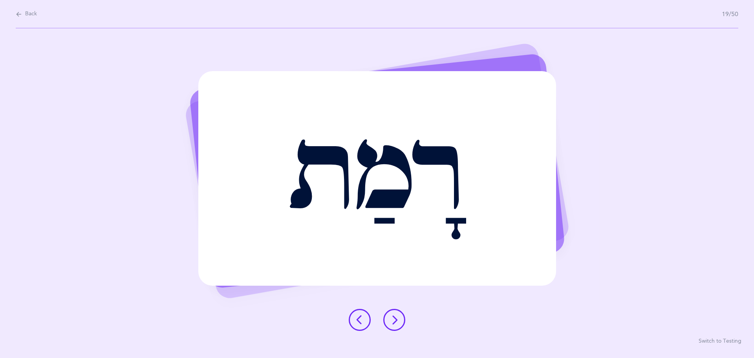
click at [392, 316] on icon at bounding box center [393, 319] width 9 height 9
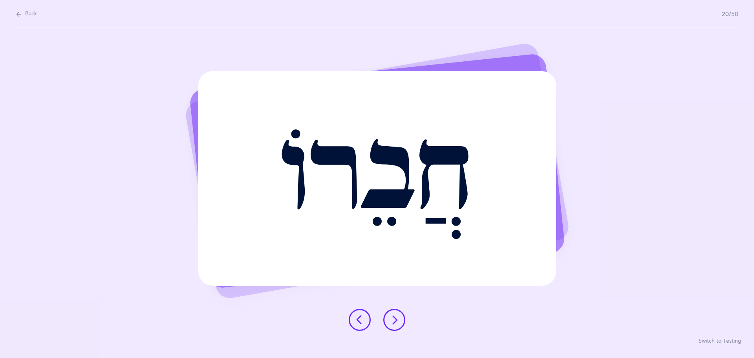
click at [392, 316] on icon at bounding box center [393, 319] width 9 height 9
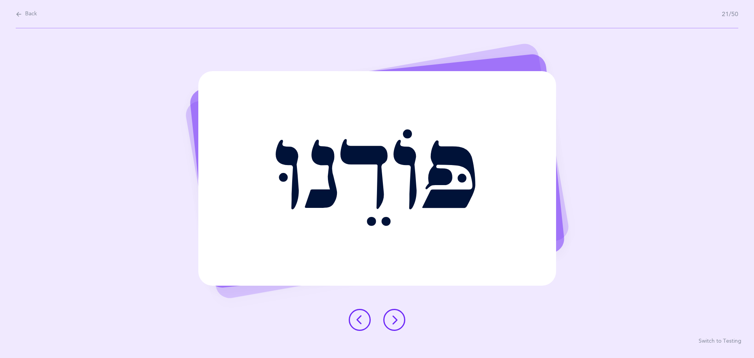
click at [391, 320] on icon at bounding box center [393, 319] width 9 height 9
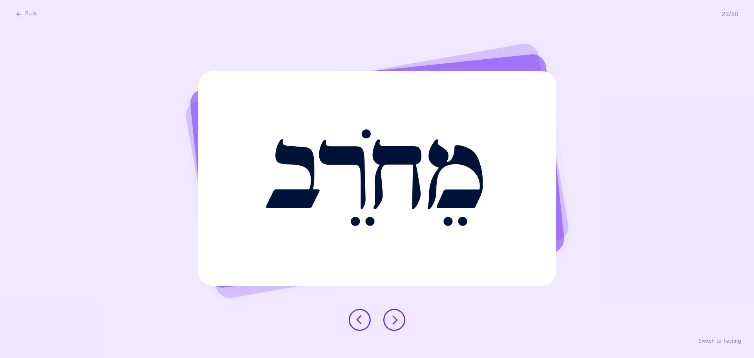
click at [392, 318] on icon at bounding box center [393, 319] width 9 height 9
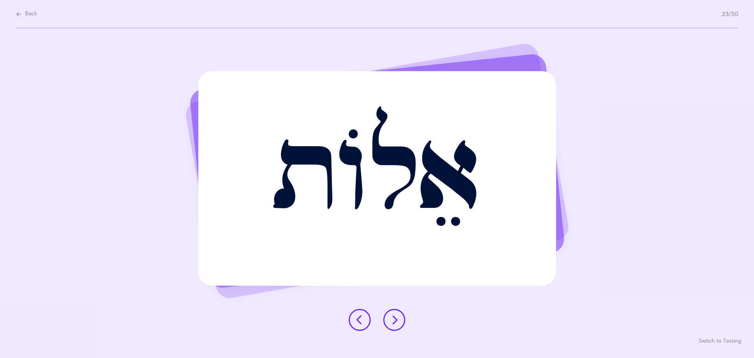
click at [394, 318] on icon at bounding box center [393, 319] width 9 height 9
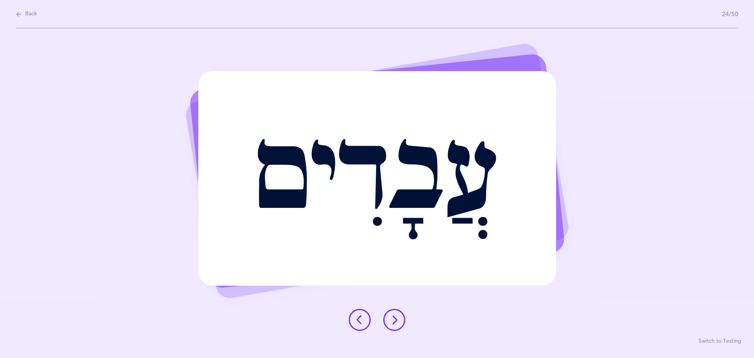
click at [394, 318] on icon at bounding box center [393, 319] width 9 height 9
